Goal: Navigation & Orientation: Go to known website

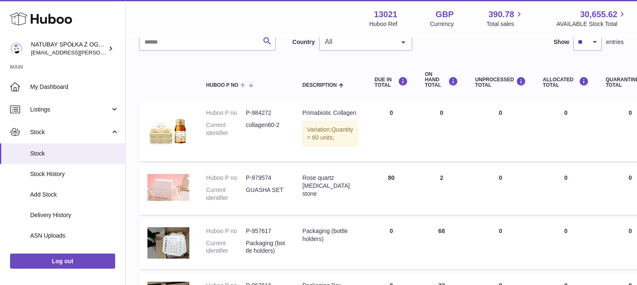
scroll to position [80, 0]
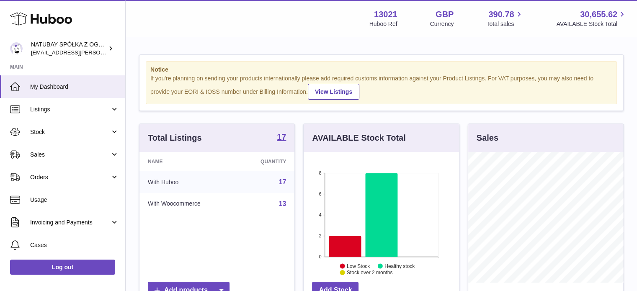
scroll to position [131, 155]
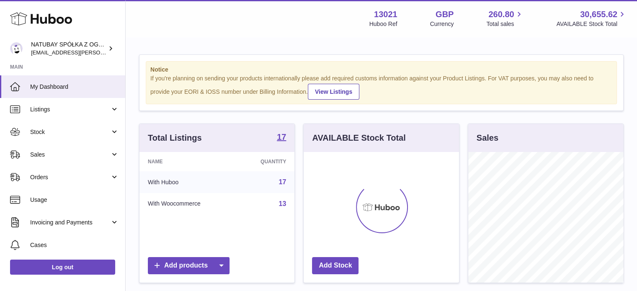
scroll to position [131, 155]
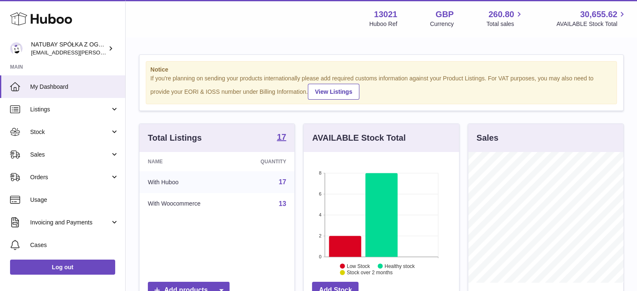
scroll to position [131, 155]
